Goal: Complete application form

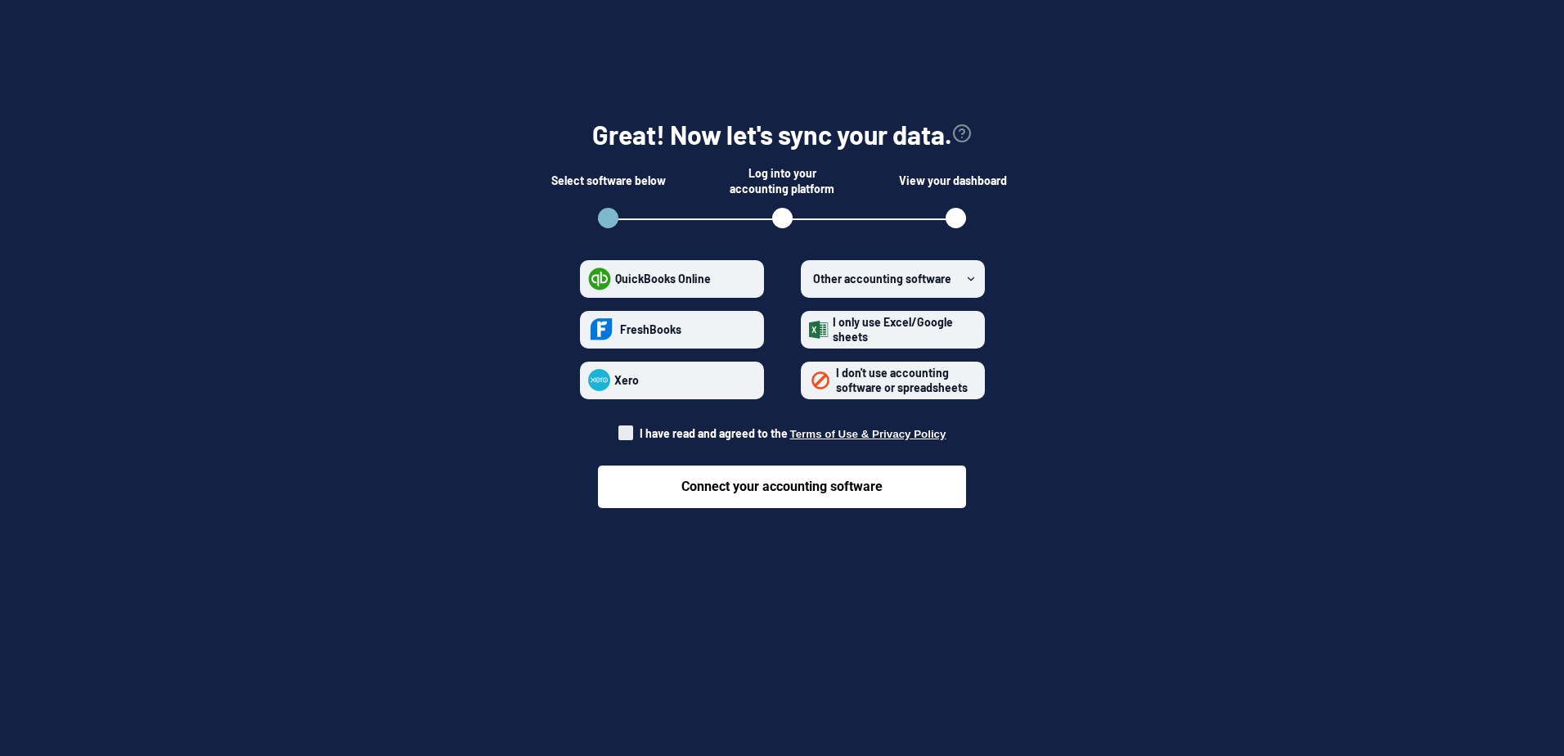
click at [969, 274] on icon at bounding box center [970, 278] width 11 height 11
click at [810, 278] on software "Other accounting software" at bounding box center [809, 278] width 1 height 1
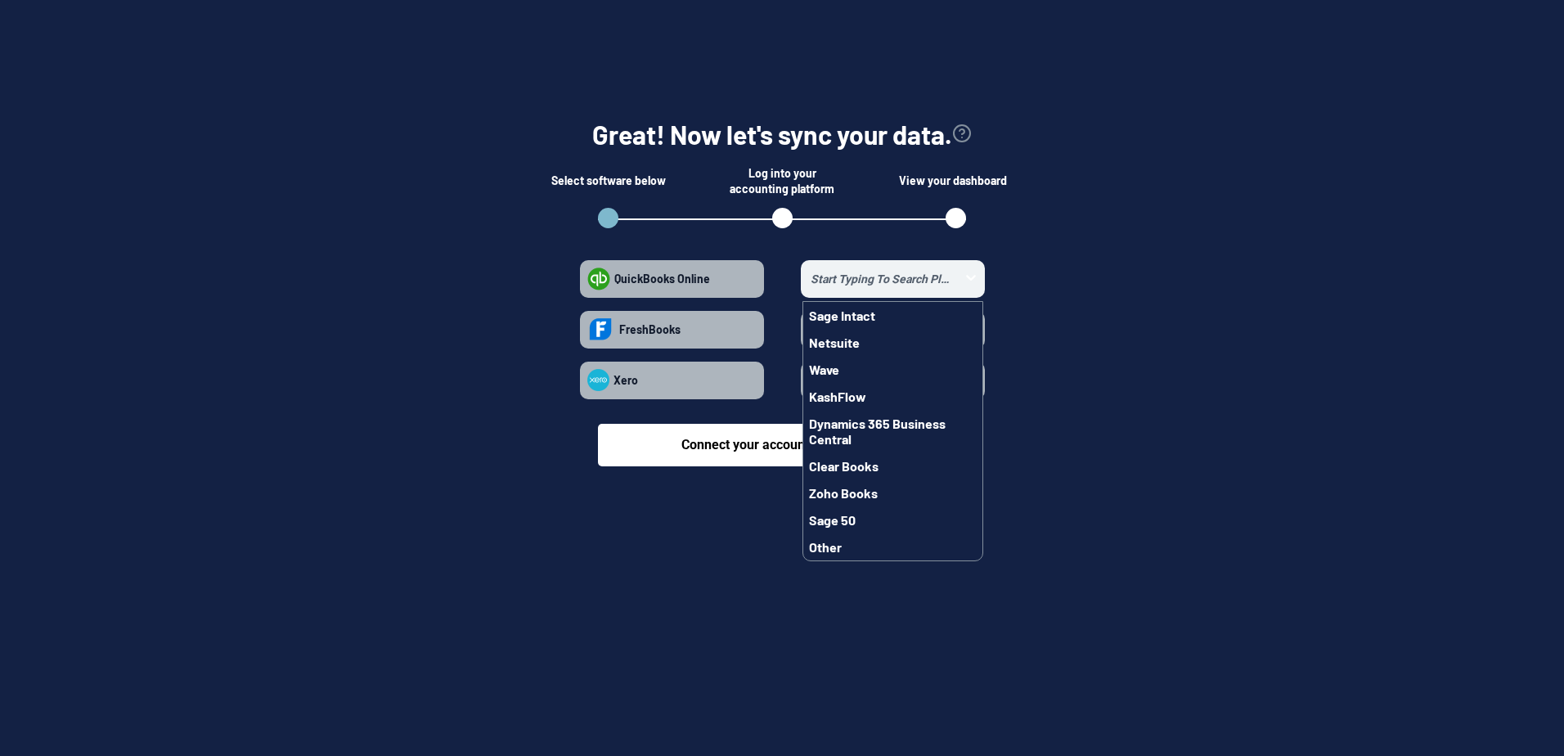
click at [1035, 249] on section "Great! Now let's sync your data. Select software below Log into your accounting…" at bounding box center [782, 286] width 1512 height 442
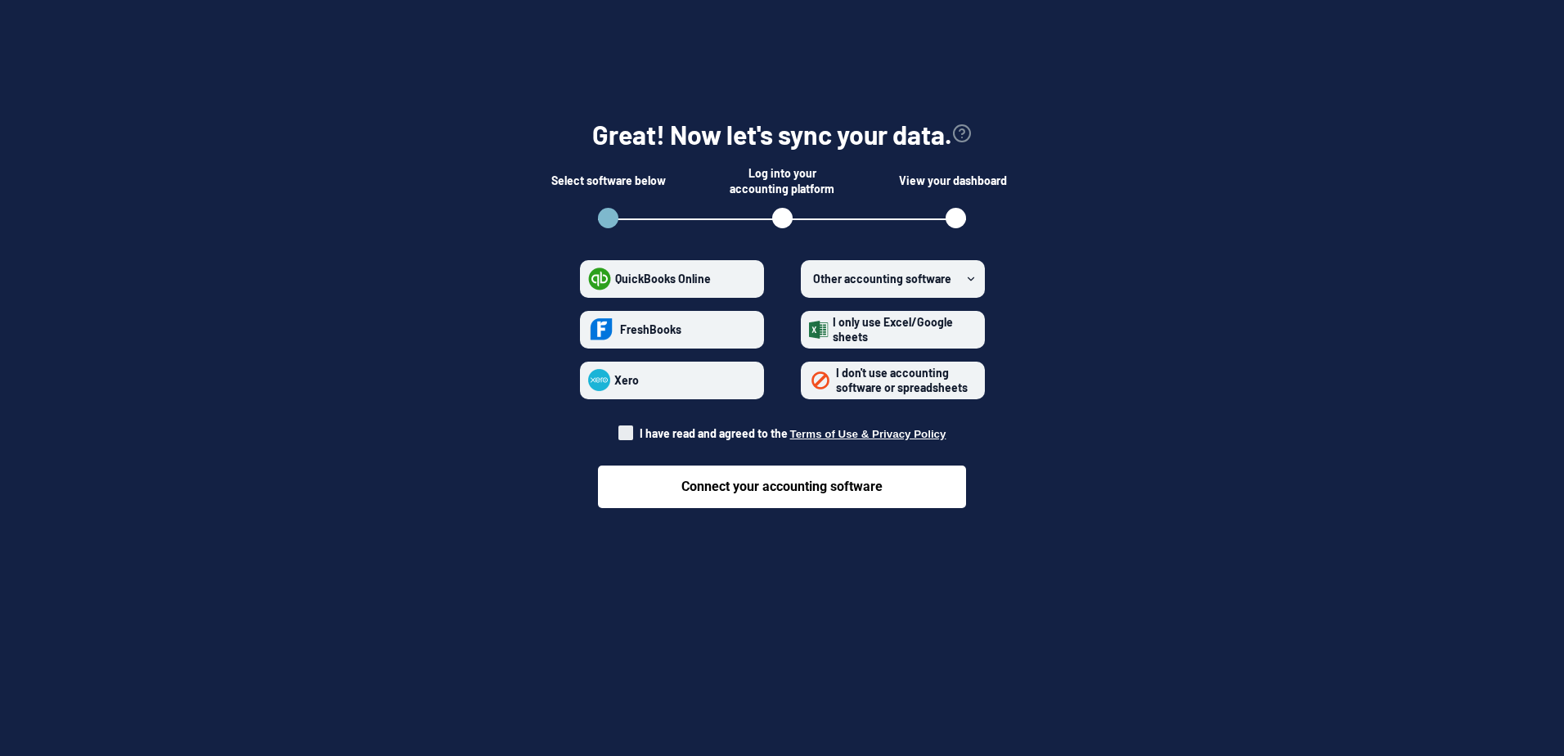
click at [630, 435] on span at bounding box center [625, 432] width 15 height 15
click at [619, 429] on input "I have read and agreed to the Terms of Use & Privacy Policy" at bounding box center [618, 429] width 1 height 1
checkbox input "true"
click at [837, 377] on span "I don't use accounting software or spreadsheets" at bounding box center [902, 380] width 132 height 29
click at [810, 380] on spreadsheets "I don't use accounting software or spreadsheets" at bounding box center [809, 380] width 1 height 1
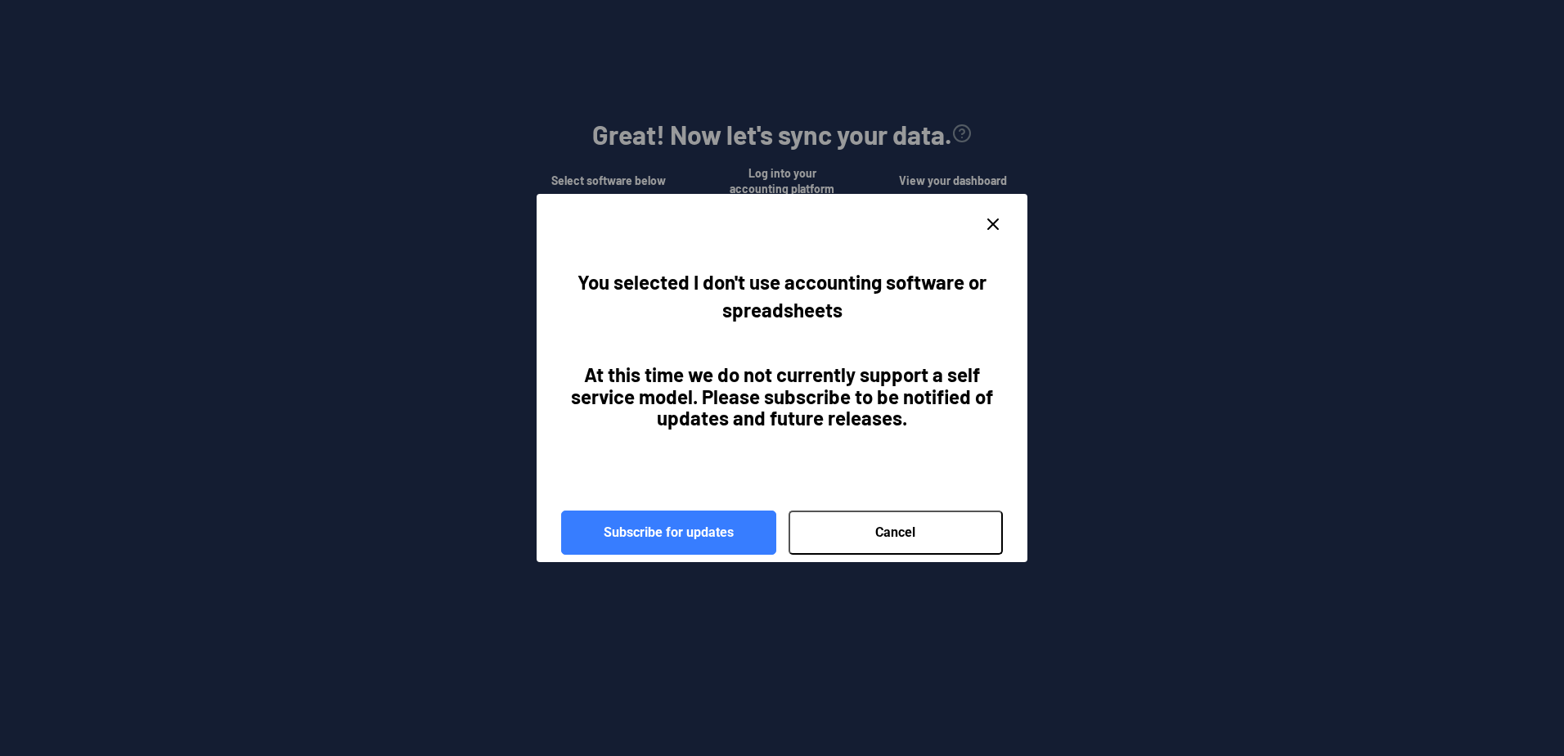
click at [989, 218] on icon "close dialog" at bounding box center [993, 224] width 20 height 20
radio spreadsheets "false"
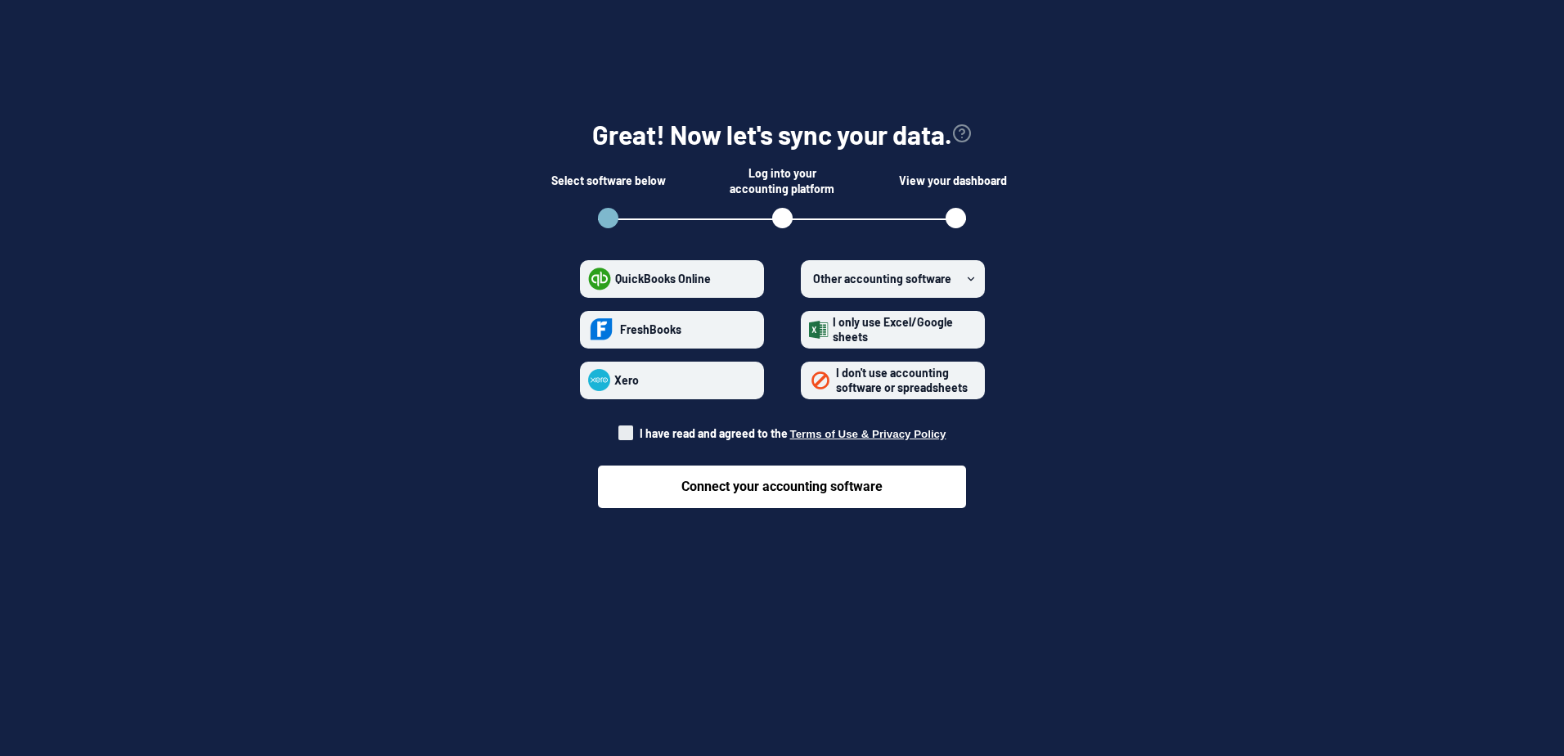
click at [624, 433] on span at bounding box center [625, 432] width 15 height 15
click at [619, 429] on input "I have read and agreed to the Terms of Use & Privacy Policy" at bounding box center [618, 429] width 1 height 1
checkbox input "true"
